Goal: Transaction & Acquisition: Purchase product/service

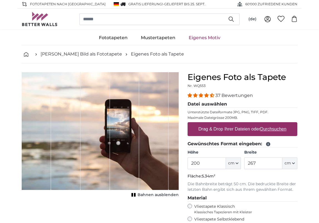
click at [253, 128] on label "Drag & Drop Ihrer Dateien oder Durchsuchen" at bounding box center [242, 129] width 92 height 11
click at [253, 124] on input "Drag & Drop Ihrer Dateien oder Durchsuchen" at bounding box center [242, 123] width 110 height 2
type input "**********"
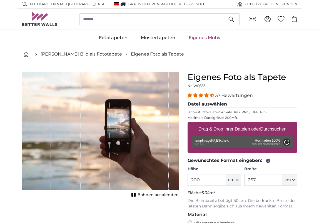
type input "170"
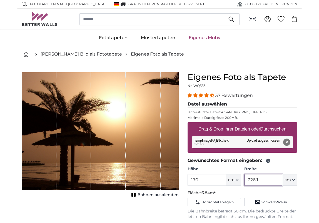
scroll to position [3, 0]
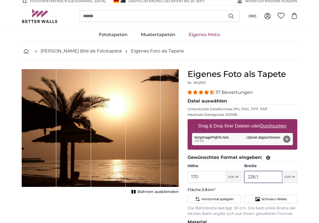
drag, startPoint x: 259, startPoint y: 180, endPoint x: 252, endPoint y: 184, distance: 7.9
click at [251, 179] on input "226.1" at bounding box center [263, 177] width 38 height 12
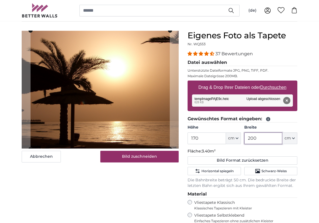
scroll to position [47, 0]
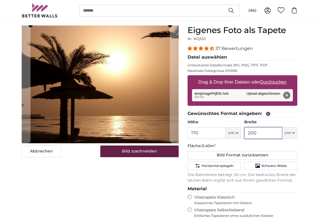
type input "200"
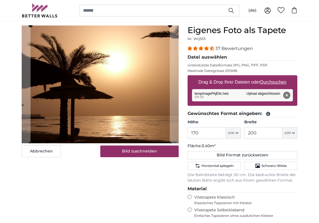
click at [141, 151] on button "Bild zuschneiden" at bounding box center [139, 152] width 79 height 12
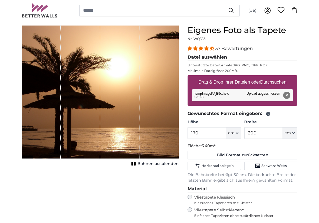
click at [149, 164] on span "Bahnen ausblenden" at bounding box center [157, 164] width 41 height 6
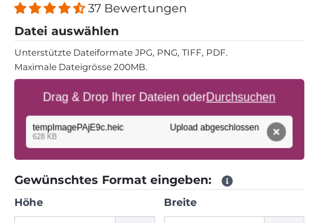
click at [260, 109] on u "Durchsuchen" at bounding box center [273, 111] width 26 height 5
click at [187, 105] on input "Drag & Drop Ihrer Dateien oder Durchsuchen" at bounding box center [242, 106] width 110 height 2
type input "**********"
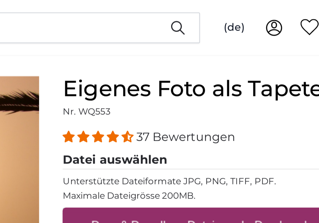
scroll to position [43, 0]
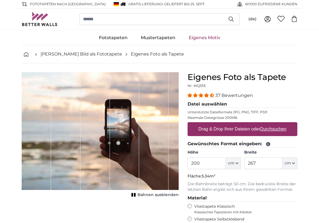
scroll to position [0, 0]
click at [273, 129] on u "Durchsuchen" at bounding box center [273, 129] width 26 height 5
click at [273, 124] on input "Drag & Drop Ihrer Dateien oder Durchsuchen" at bounding box center [242, 123] width 110 height 2
type input "**********"
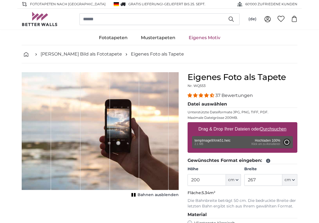
type input "266"
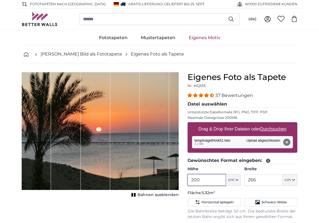
drag, startPoint x: 200, startPoint y: 179, endPoint x: 187, endPoint y: 178, distance: 13.4
click at [187, 178] on div "Eigenes Foto als Tapete Nr. WQ553 37 Bewertungen Datei auswählen Unterstützte D…" at bounding box center [242, 210] width 119 height 277
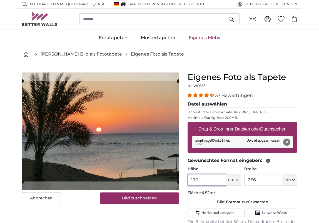
type input "170"
drag, startPoint x: 256, startPoint y: 179, endPoint x: 250, endPoint y: 180, distance: 6.7
click at [250, 180] on input "266" at bounding box center [263, 180] width 38 height 12
type input "200"
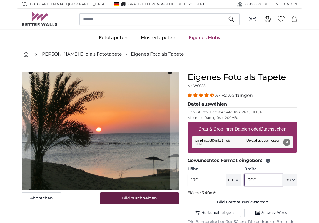
type input "200"
click at [141, 199] on button "Bild zuschneiden" at bounding box center [139, 198] width 79 height 12
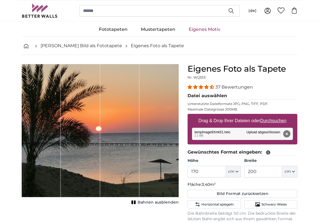
scroll to position [7, 0]
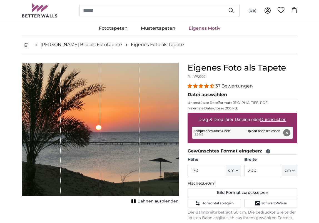
click at [152, 202] on span "Bahnen ausblenden" at bounding box center [157, 202] width 41 height 6
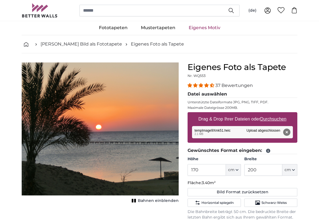
scroll to position [10, 0]
click at [266, 118] on u "Durchsuchen" at bounding box center [273, 119] width 26 height 5
click at [266, 114] on input "Drag & Drop Ihrer Dateien oder Durchsuchen" at bounding box center [242, 113] width 110 height 2
type input "**********"
click at [267, 119] on u "Durchsuchen" at bounding box center [273, 119] width 26 height 5
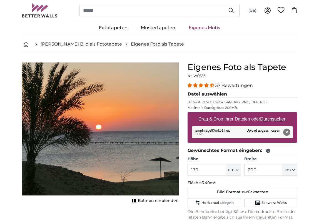
click at [267, 114] on input "Drag & Drop Ihrer Dateien oder Durchsuchen" at bounding box center [242, 113] width 110 height 2
type input "**********"
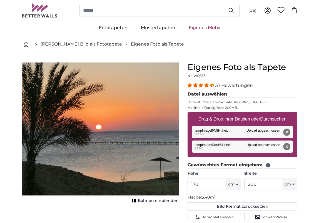
click at [287, 146] on button "Entfernen" at bounding box center [286, 146] width 7 height 7
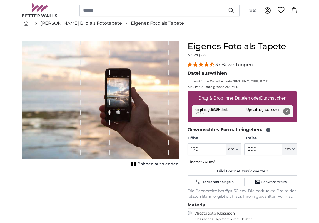
scroll to position [30, 0]
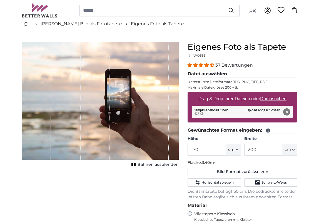
click at [286, 111] on button "Entfernen" at bounding box center [286, 111] width 7 height 7
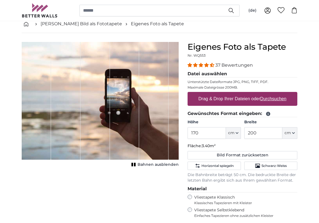
click at [241, 97] on label "Drag & Drop Ihrer Dateien oder Durchsuchen" at bounding box center [242, 98] width 92 height 11
click at [241, 94] on input "Drag & Drop Ihrer Dateien oder Durchsuchen" at bounding box center [242, 93] width 110 height 2
type input "**********"
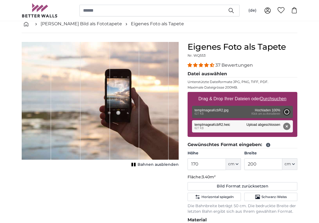
type input "170"
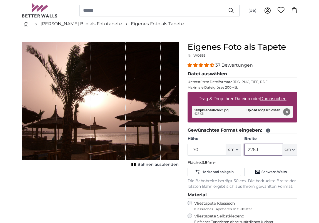
drag, startPoint x: 255, startPoint y: 150, endPoint x: 251, endPoint y: 151, distance: 4.8
click at [250, 150] on input "226.1" at bounding box center [263, 150] width 38 height 12
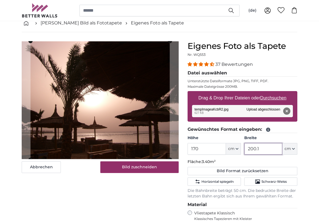
scroll to position [33, 0]
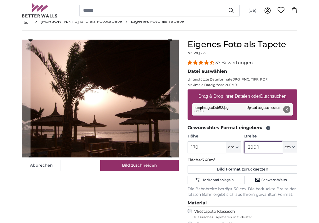
drag, startPoint x: 259, startPoint y: 147, endPoint x: 256, endPoint y: 149, distance: 3.4
click at [256, 149] on input "200.1" at bounding box center [263, 147] width 38 height 12
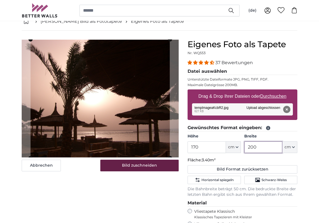
type input "200"
click at [144, 164] on button "Bild zuschneiden" at bounding box center [139, 166] width 79 height 12
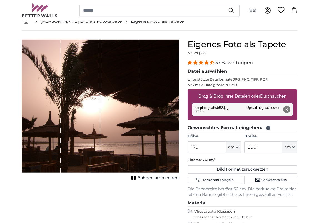
scroll to position [33, 1]
click at [155, 178] on span "Bahnen ausblenden" at bounding box center [157, 178] width 41 height 6
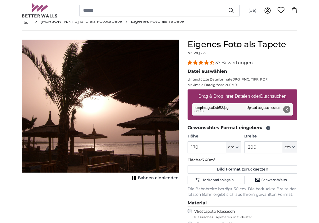
scroll to position [33, 0]
click at [286, 108] on button "Entfernen" at bounding box center [286, 109] width 7 height 7
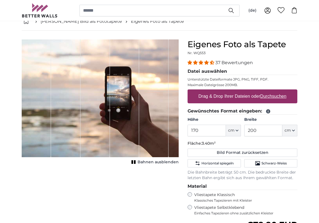
click at [272, 95] on u "Durchsuchen" at bounding box center [273, 96] width 26 height 5
click at [272, 91] on input "Drag & Drop Ihrer Dateien oder Durchsuchen" at bounding box center [242, 90] width 110 height 2
type input "**********"
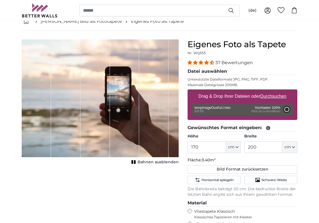
type input "170"
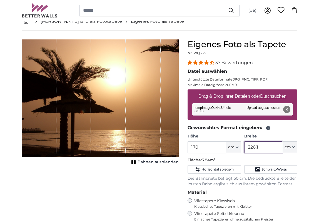
drag, startPoint x: 259, startPoint y: 147, endPoint x: 251, endPoint y: 148, distance: 9.0
click at [251, 148] on input "226.1" at bounding box center [263, 147] width 38 height 12
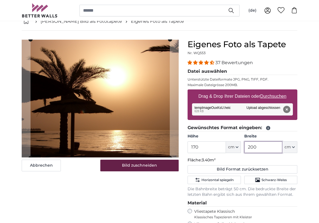
type input "200"
click at [136, 166] on button "Bild zuschneiden" at bounding box center [139, 166] width 79 height 12
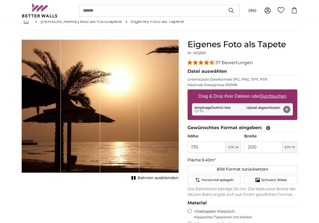
click at [157, 177] on span "Bahnen ausblenden" at bounding box center [157, 178] width 41 height 6
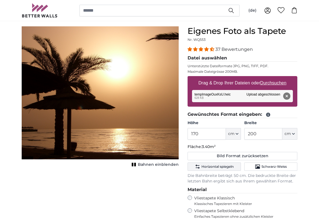
scroll to position [46, 0]
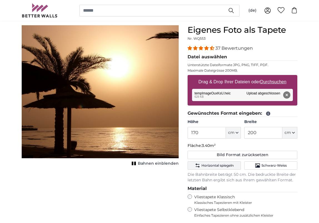
click at [215, 166] on span "Horizontal spiegeln" at bounding box center [217, 165] width 32 height 4
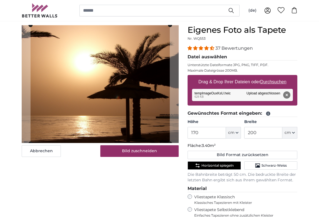
scroll to position [47, 0]
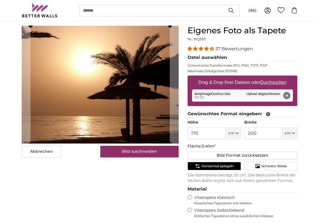
click at [215, 166] on span "Horizontal spiegeln" at bounding box center [217, 166] width 32 height 4
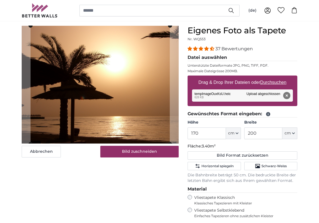
scroll to position [47, 0]
click at [222, 164] on span "Horizontal spiegeln" at bounding box center [217, 166] width 32 height 4
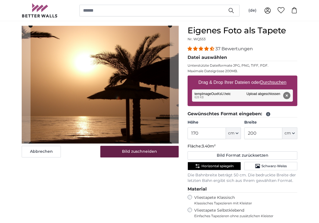
click at [136, 151] on button "Bild zuschneiden" at bounding box center [139, 152] width 79 height 12
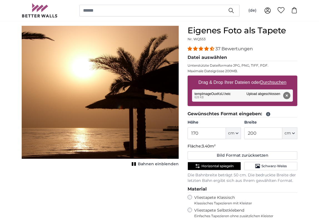
click at [207, 165] on span "Horizontal spiegeln" at bounding box center [217, 166] width 32 height 4
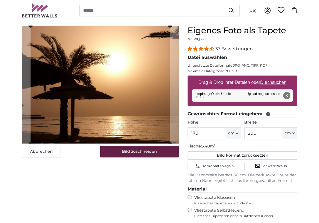
click at [142, 151] on button "Bild zuschneiden" at bounding box center [139, 152] width 79 height 12
